Goal: Transaction & Acquisition: Purchase product/service

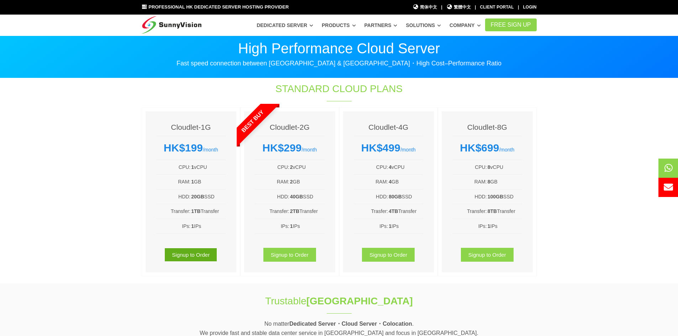
click at [196, 249] on link "Signup to Order" at bounding box center [190, 255] width 53 height 14
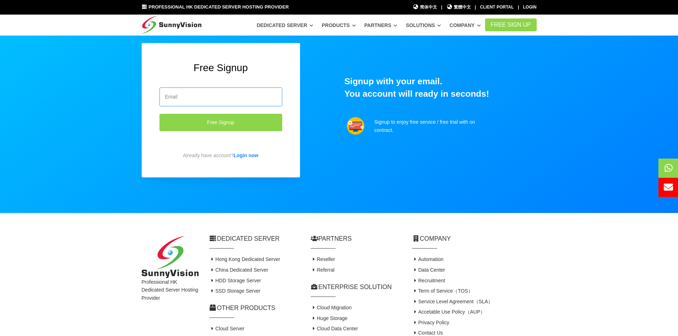
click at [217, 96] on input "email" at bounding box center [220, 97] width 123 height 19
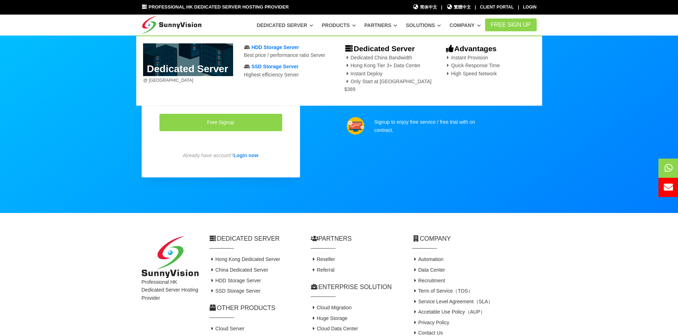
paste input "lakers1199@outlook.com"
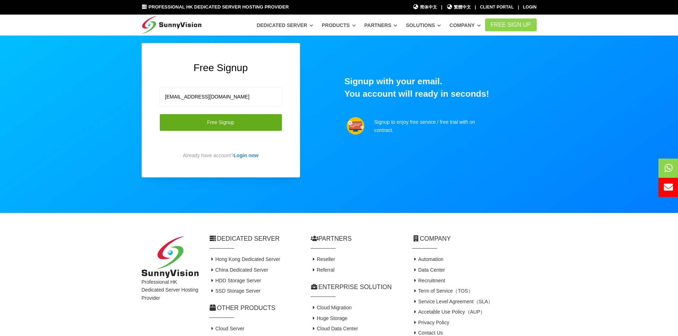
type input "lakers1199@outlook.com"
click at [195, 122] on button "Free Signup" at bounding box center [220, 122] width 123 height 17
click at [224, 120] on button "Free Signup" at bounding box center [220, 122] width 123 height 17
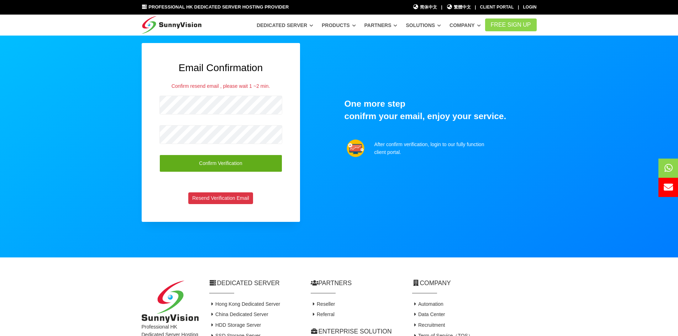
click at [227, 161] on button "Confirm Verification" at bounding box center [220, 163] width 123 height 17
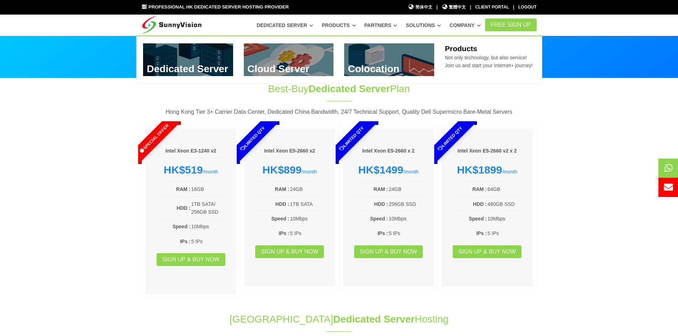
click at [293, 58] on link at bounding box center [289, 59] width 90 height 33
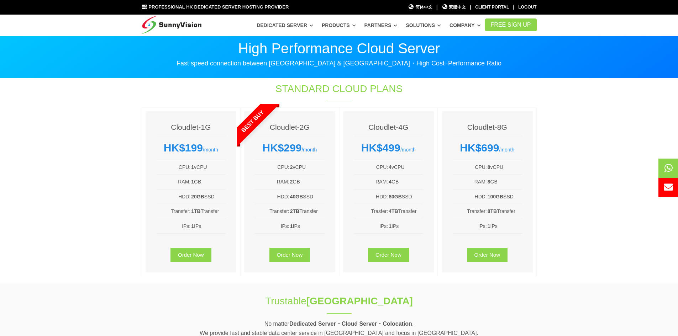
drag, startPoint x: 190, startPoint y: 196, endPoint x: 216, endPoint y: 212, distance: 30.2
click at [216, 210] on ul "CPU: 1 vCPU RAM: 1 GB HDD: 20GB SSD Transfer: 1TB Transfer IPs: 1 IPs" at bounding box center [191, 197] width 70 height 74
click at [217, 218] on li "Transfer: 1TB Transfer" at bounding box center [191, 211] width 70 height 15
drag, startPoint x: 210, startPoint y: 212, endPoint x: 216, endPoint y: 231, distance: 19.8
click at [215, 230] on ul "CPU: 1 vCPU RAM: 1 GB HDD: 20GB SSD Transfer: 1TB Transfer IPs: 1 IPs" at bounding box center [191, 197] width 70 height 74
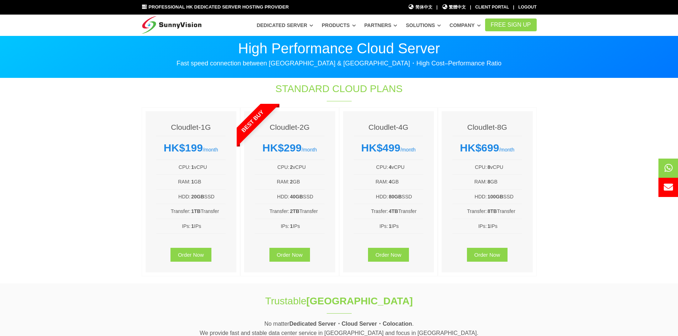
click at [219, 232] on li "IPs: 1 IPs" at bounding box center [191, 226] width 70 height 15
drag, startPoint x: 212, startPoint y: 219, endPoint x: 195, endPoint y: 176, distance: 46.3
click at [200, 192] on ul "CPU: 1 vCPU RAM: 1 GB HDD: 20GB SSD Transfer: 1TB Transfer IPs: 1 IPs" at bounding box center [191, 197] width 70 height 74
click at [195, 175] on li "RAM: 1 GB" at bounding box center [191, 182] width 70 height 15
drag, startPoint x: 203, startPoint y: 211, endPoint x: 211, endPoint y: 231, distance: 22.0
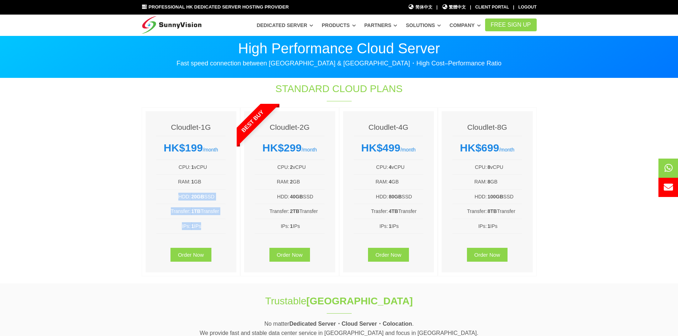
click at [211, 230] on ul "CPU: 1 vCPU RAM: 1 GB HDD: 20GB SSD Transfer: 1TB Transfer IPs: 1 IPs" at bounding box center [191, 197] width 70 height 74
click at [211, 231] on li "IPs: 1 IPs" at bounding box center [191, 226] width 70 height 15
click at [198, 254] on link "Order Now" at bounding box center [190, 255] width 41 height 14
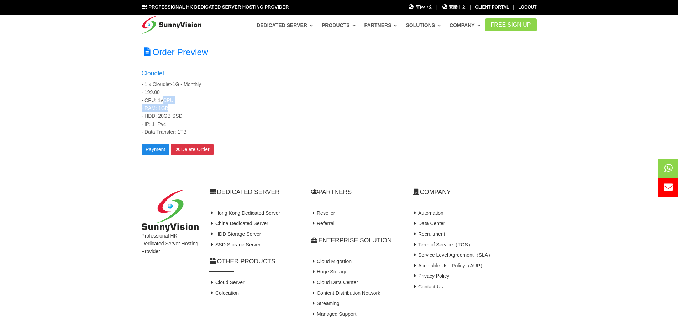
drag, startPoint x: 162, startPoint y: 99, endPoint x: 179, endPoint y: 115, distance: 22.9
click at [177, 114] on span "Cloudlet - 1 x Cloudlet-1G • Monthly - 199.00 - CPU: 1vCPU - RAM: 1GB - HDD: 20…" at bounding box center [339, 102] width 395 height 66
click at [187, 116] on div "Cloudlet - 1 x Cloudlet-1G • Monthly - 199.00 - CPU: 1vCPU - RAM: 1GB - HDD: 20…" at bounding box center [339, 102] width 406 height 67
drag, startPoint x: 186, startPoint y: 117, endPoint x: 181, endPoint y: 108, distance: 10.5
click at [182, 110] on div "Cloudlet - 1 x Cloudlet-1G • Monthly - 199.00 - CPU: 1vCPU - RAM: 1GB - HDD: 20…" at bounding box center [339, 102] width 406 height 67
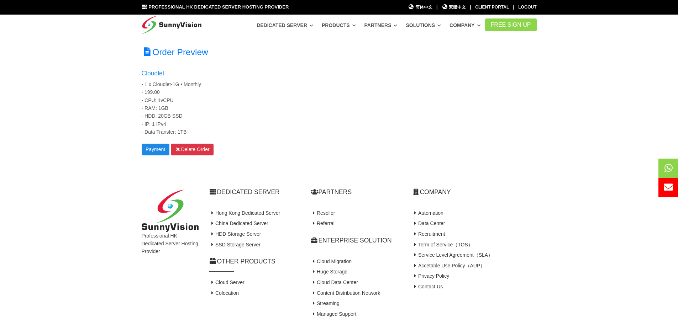
click at [181, 104] on div "Cloudlet - 1 x Cloudlet-1G • Monthly - 199.00 - CPU: 1vCPU - RAM: 1GB - HDD: 20…" at bounding box center [339, 102] width 406 height 67
drag, startPoint x: 198, startPoint y: 132, endPoint x: 175, endPoint y: 103, distance: 36.5
click at [175, 105] on div "Cloudlet - 1 x Cloudlet-1G • Monthly - 199.00 - CPU: 1vCPU - RAM: 1GB - HDD: 20…" at bounding box center [339, 102] width 406 height 67
click at [180, 97] on div "Cloudlet - 1 x Cloudlet-1G • Monthly - 199.00 - CPU: 1vCPU - RAM: 1GB - HDD: 20…" at bounding box center [339, 102] width 406 height 67
click at [158, 147] on link "Payment" at bounding box center [156, 150] width 28 height 12
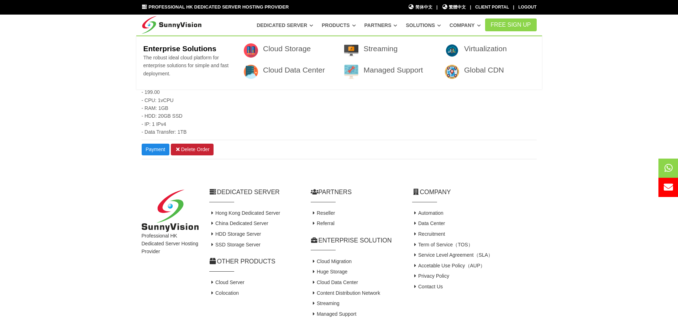
click at [198, 150] on link "Delete Order" at bounding box center [192, 150] width 43 height 12
